Goal: Transaction & Acquisition: Purchase product/service

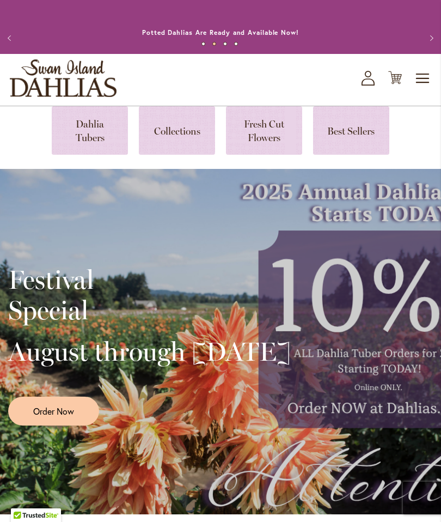
click at [427, 89] on span "Toggle Nav" at bounding box center [423, 79] width 16 height 22
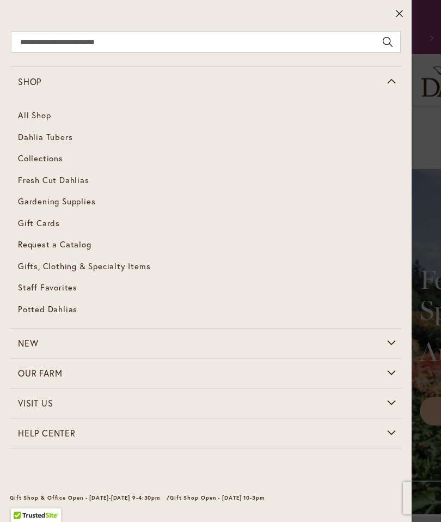
click at [69, 133] on span "Dahlia Tubers" at bounding box center [45, 136] width 54 height 11
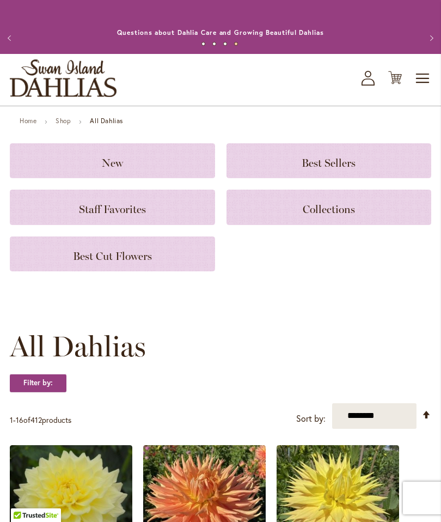
click at [439, 41] on button "Next" at bounding box center [430, 38] width 22 height 22
click at [436, 40] on button "Next" at bounding box center [430, 38] width 22 height 22
click at [437, 39] on button "Next" at bounding box center [430, 38] width 22 height 22
click at [439, 40] on button "Next" at bounding box center [430, 38] width 22 height 22
click at [425, 89] on span "Toggle Nav" at bounding box center [423, 79] width 16 height 22
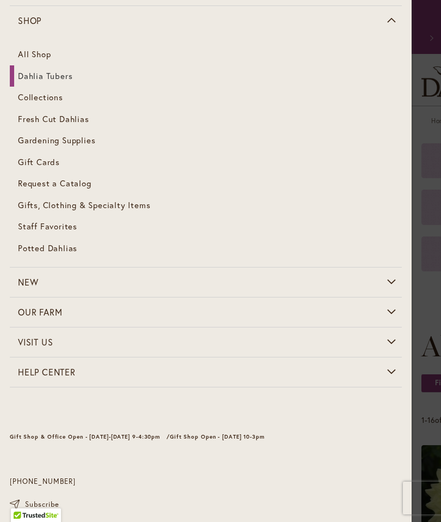
scroll to position [62, 0]
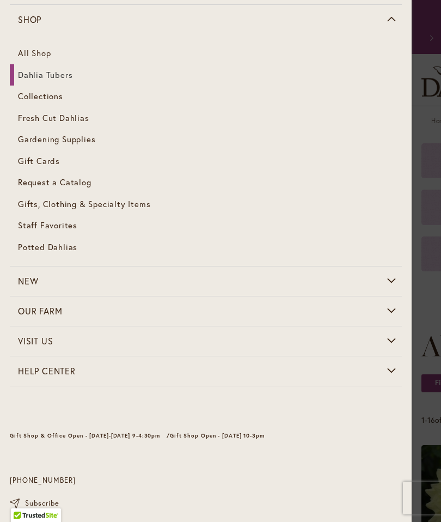
click at [59, 94] on span "Collections" at bounding box center [40, 95] width 45 height 11
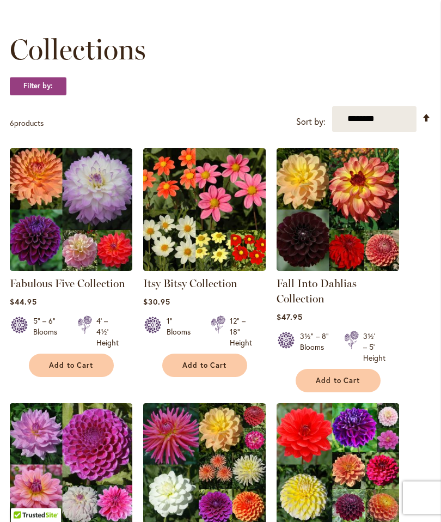
scroll to position [142, 0]
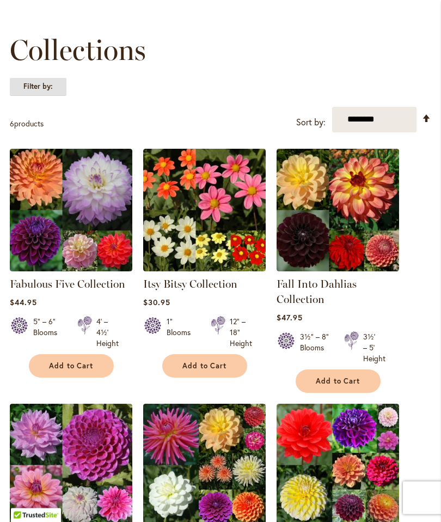
click at [42, 96] on strong "Filter by:" at bounding box center [38, 87] width 57 height 19
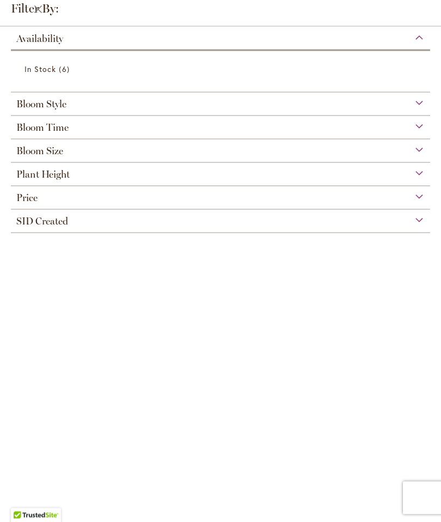
scroll to position [105, 0]
click at [84, 100] on div "Bloom Style" at bounding box center [220, 101] width 419 height 17
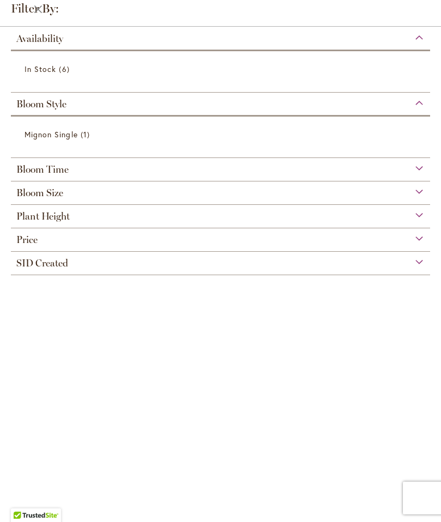
click at [97, 134] on link "Mignon Single 1 item" at bounding box center [222, 134] width 395 height 19
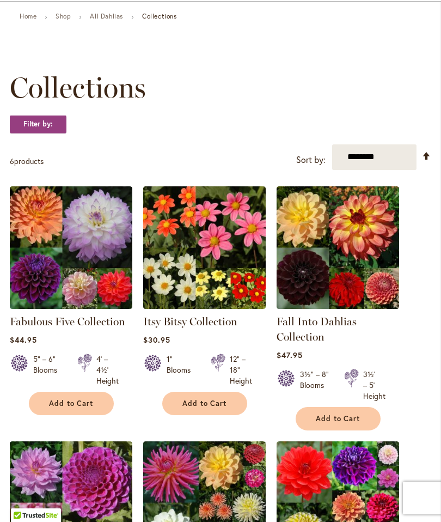
scroll to position [105, 0]
click at [59, 132] on strong "Filter by:" at bounding box center [38, 124] width 57 height 19
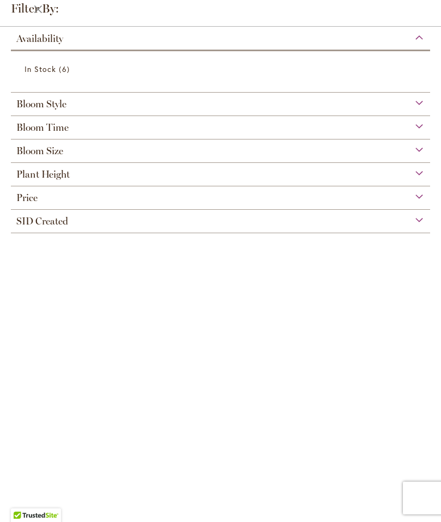
click at [418, 101] on div "Bloom Style" at bounding box center [220, 101] width 419 height 17
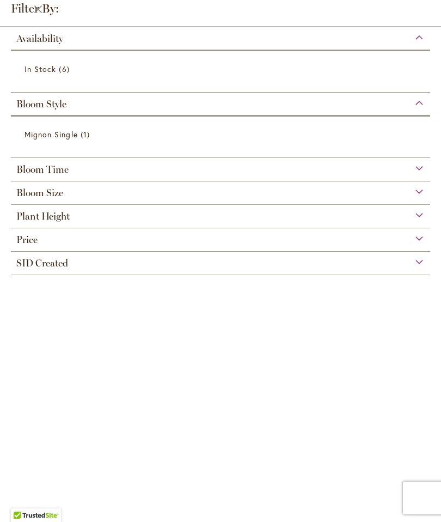
scroll to position [28, 0]
click at [426, 190] on div "Bloom Size" at bounding box center [220, 189] width 419 height 17
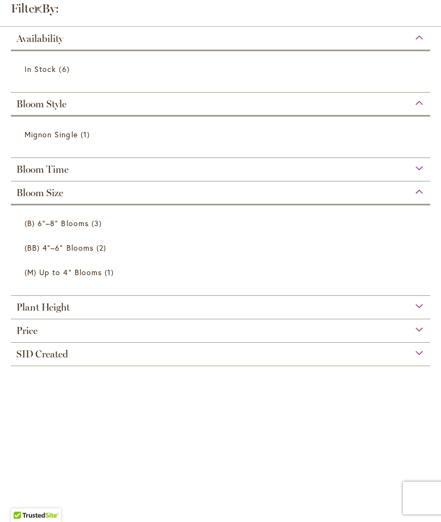
scroll to position [0, 0]
